Goal: Transaction & Acquisition: Purchase product/service

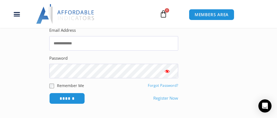
scroll to position [133, 0]
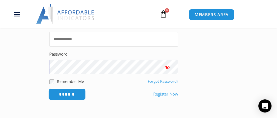
type input "**********"
click at [61, 97] on input "******" at bounding box center [68, 95] width 38 height 12
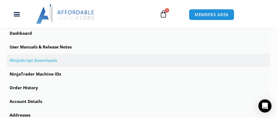
scroll to position [188, 0]
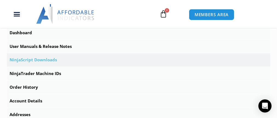
click at [45, 64] on link "NinjaScript Downloads" at bounding box center [139, 59] width 264 height 13
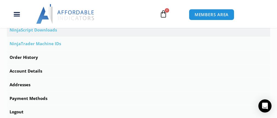
scroll to position [226, 0]
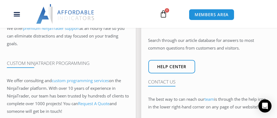
scroll to position [679, 0]
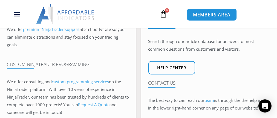
click at [222, 14] on span "MEMBERS AREA" at bounding box center [212, 14] width 38 height 5
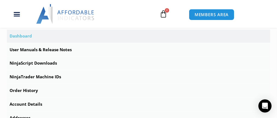
scroll to position [186, 0]
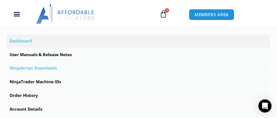
click at [27, 70] on link "NinjaScript Downloads" at bounding box center [139, 68] width 264 height 13
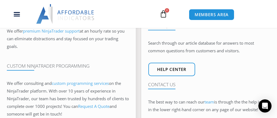
scroll to position [678, 0]
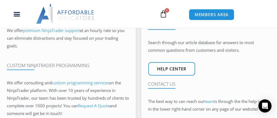
click at [73, 11] on img at bounding box center [65, 14] width 59 height 20
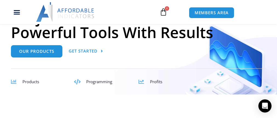
scroll to position [90, 0]
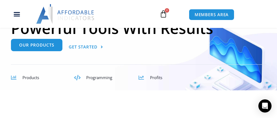
click at [42, 47] on span "Our Products" at bounding box center [36, 45] width 35 height 4
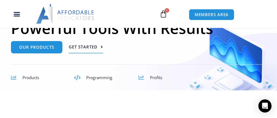
click at [80, 49] on span "Get Started" at bounding box center [83, 47] width 29 height 4
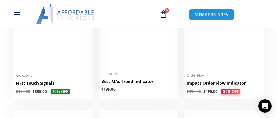
scroll to position [799, 0]
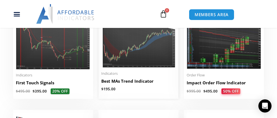
click at [142, 84] on h2 "Best MAs Trend Indicator" at bounding box center [138, 81] width 75 height 6
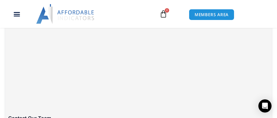
scroll to position [798, 0]
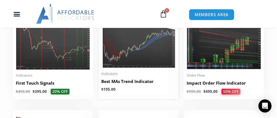
scroll to position [798, 0]
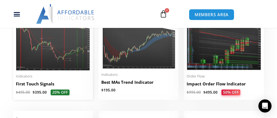
click at [41, 56] on img at bounding box center [53, 39] width 75 height 64
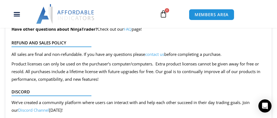
scroll to position [680, 0]
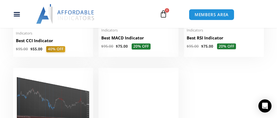
scroll to position [1052, 0]
